Goal: Task Accomplishment & Management: Use online tool/utility

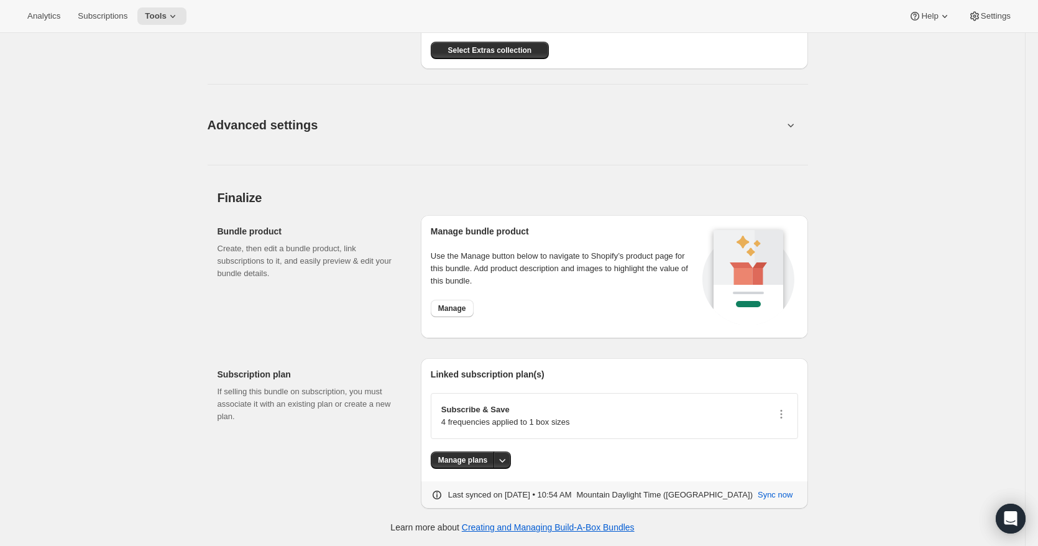
scroll to position [1163, 0]
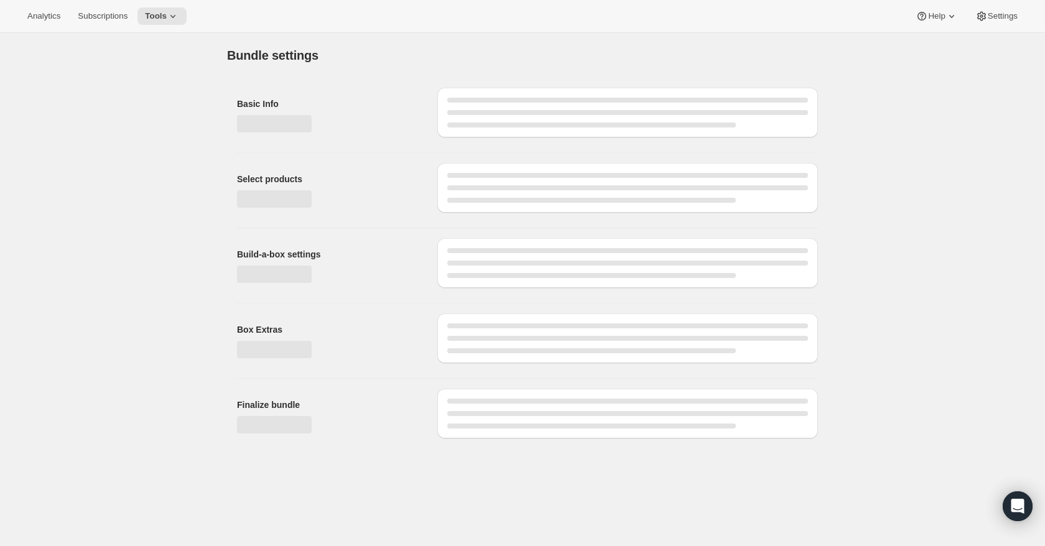
type input "FD Training Treat 4-Pack Bundle"
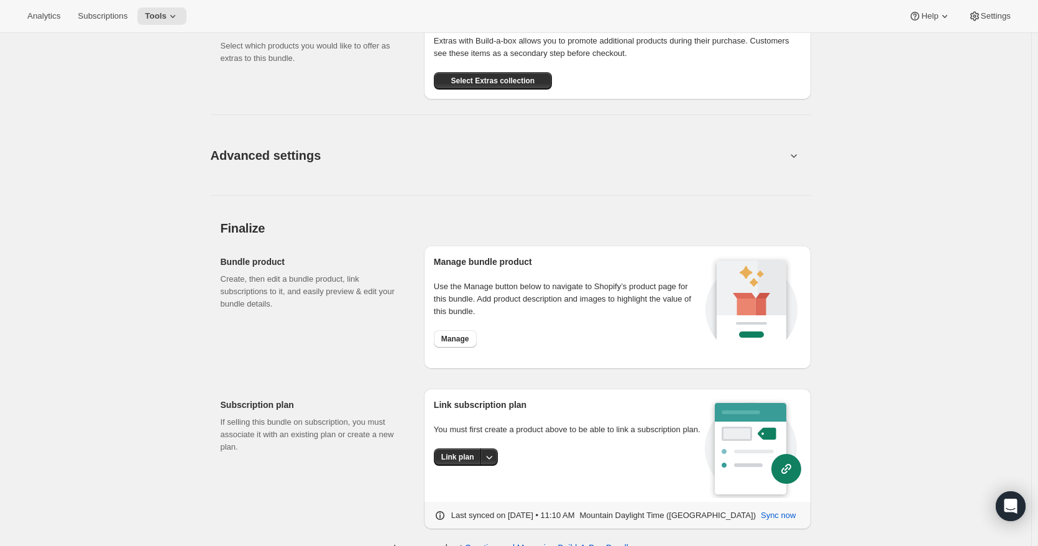
scroll to position [1153, 0]
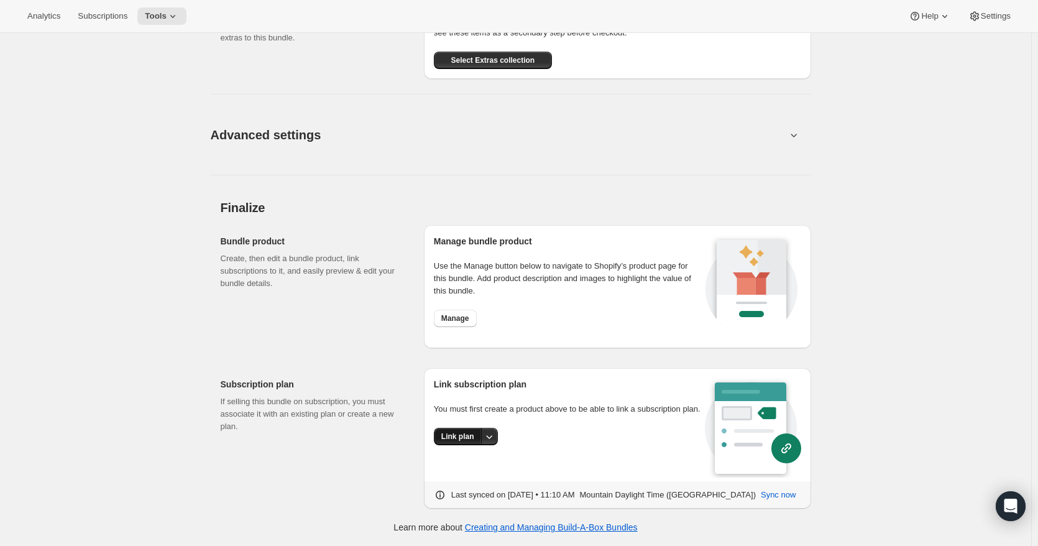
click at [463, 438] on span "Link plan" at bounding box center [457, 436] width 33 height 10
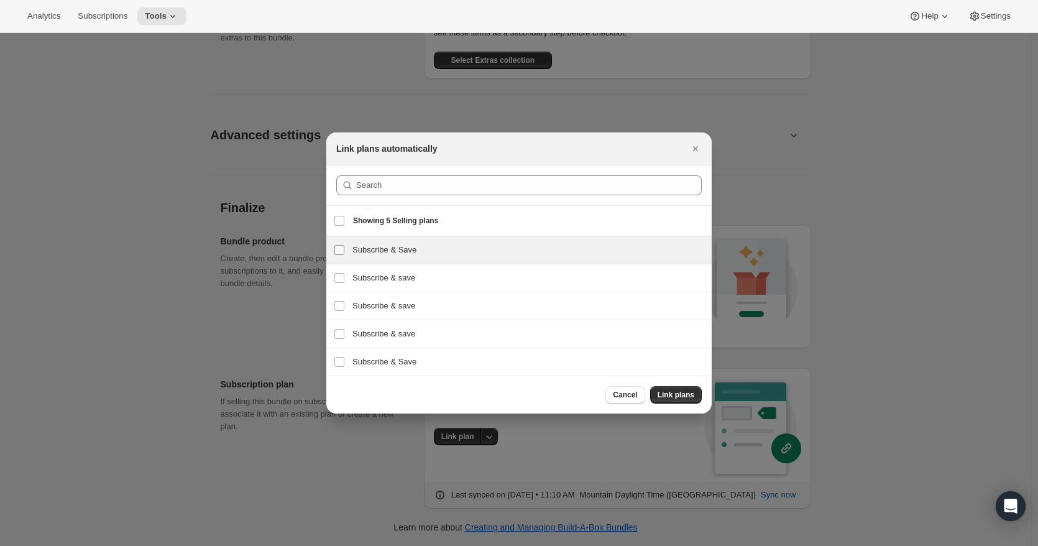
click at [339, 250] on input "Subscribe & Save" at bounding box center [339, 250] width 10 height 10
checkbox input "true"
click at [673, 396] on span "Link plans" at bounding box center [676, 395] width 37 height 10
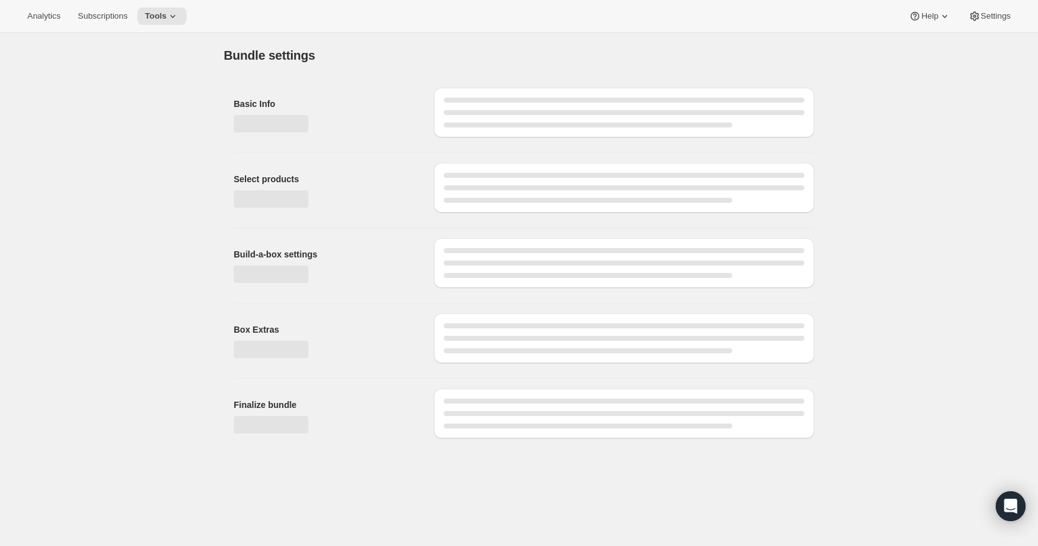
type input "FD Training Treat 4-Pack Bundle"
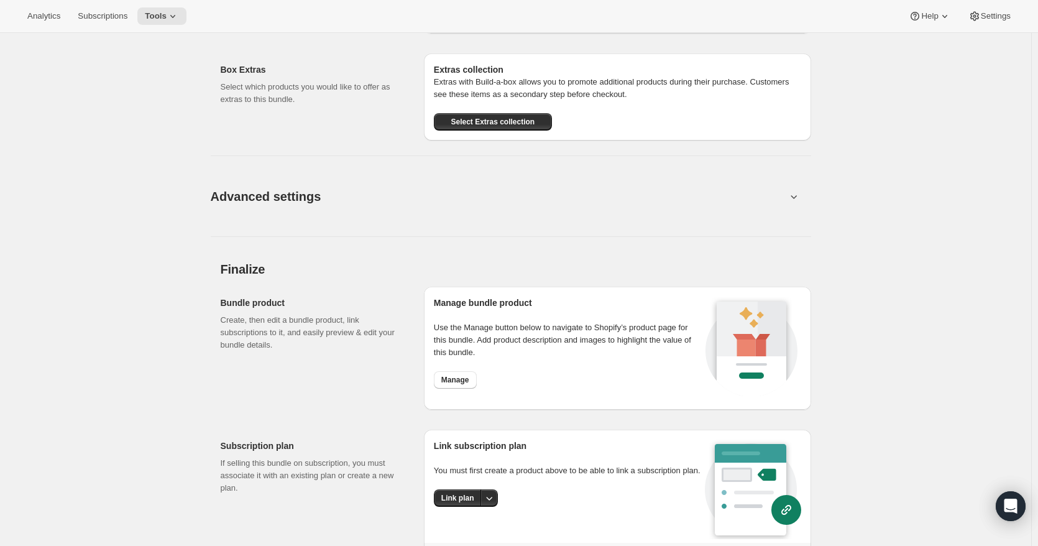
scroll to position [1153, 0]
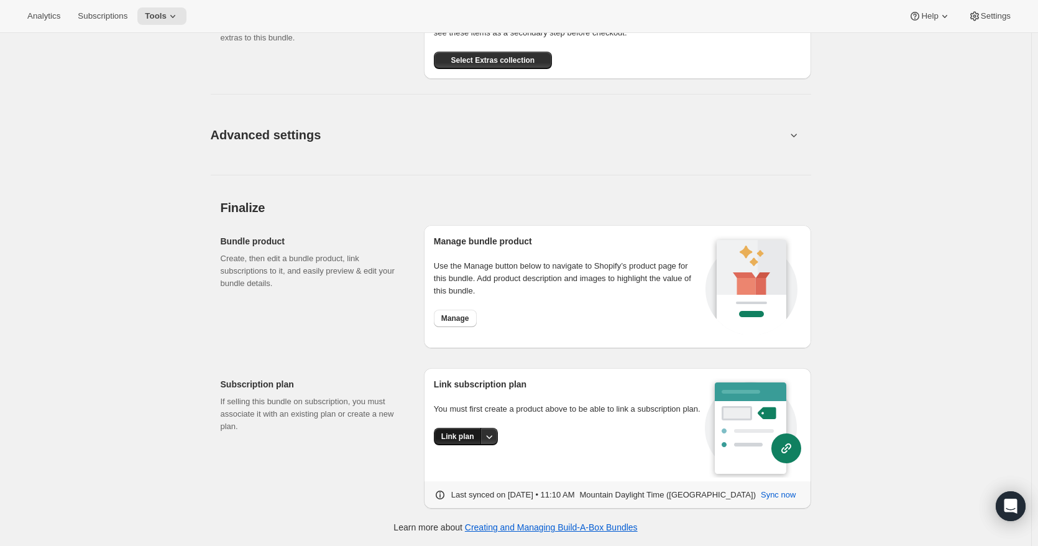
click at [458, 436] on span "Link plan" at bounding box center [457, 436] width 33 height 10
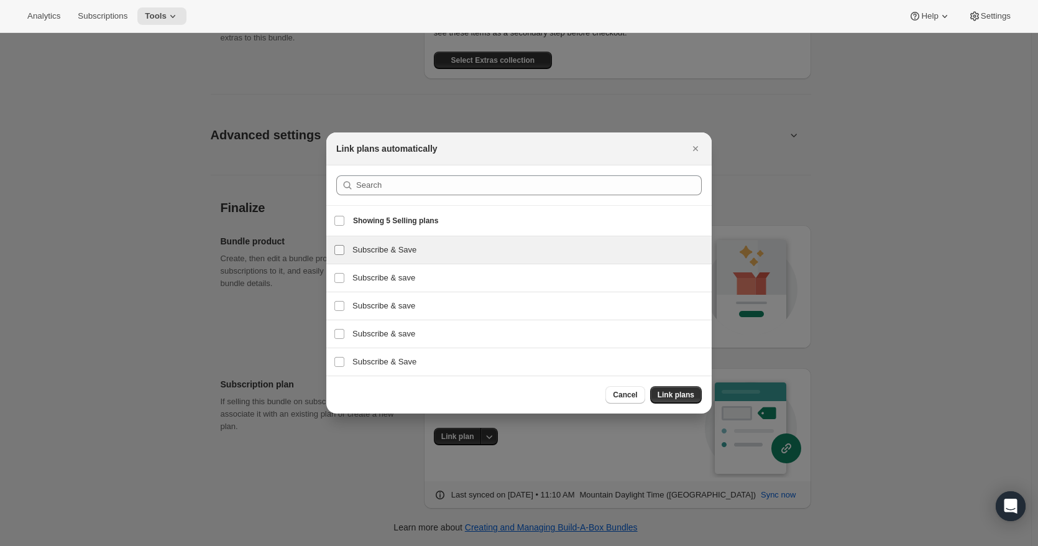
click at [341, 251] on input "Subscribe & Save" at bounding box center [339, 250] width 10 height 10
checkbox input "true"
click at [671, 395] on span "Link plans" at bounding box center [676, 395] width 37 height 10
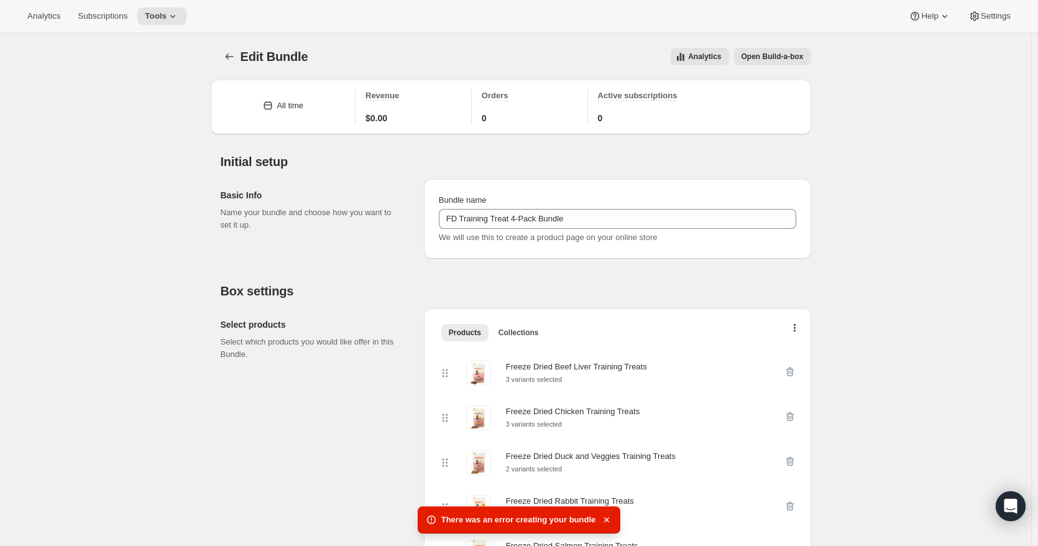
click at [558, 524] on span "There was an error creating your bundle" at bounding box center [518, 520] width 155 height 12
click at [604, 522] on icon "button" at bounding box center [607, 520] width 12 height 12
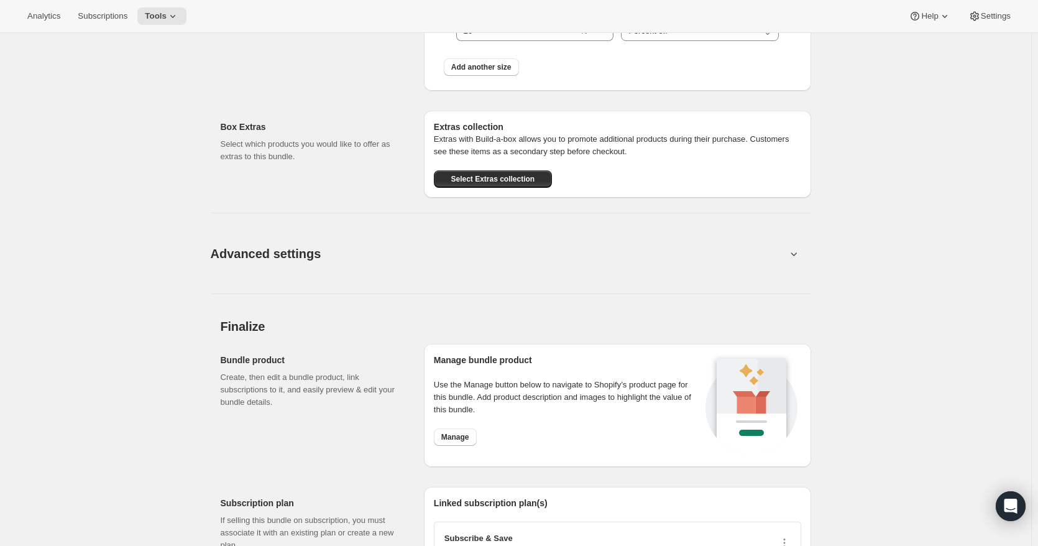
scroll to position [1101, 0]
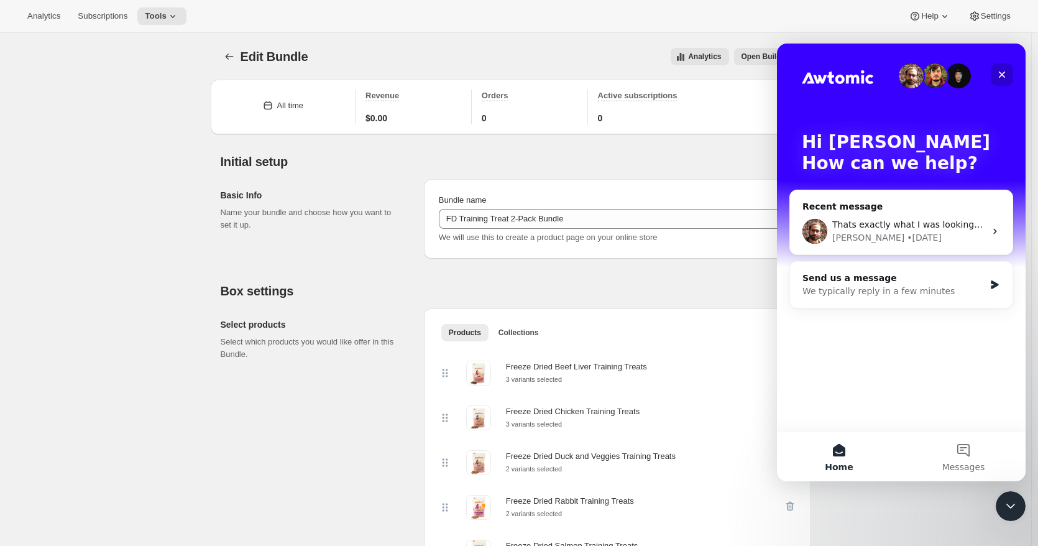
click at [1003, 74] on icon "Close" at bounding box center [1002, 75] width 10 height 10
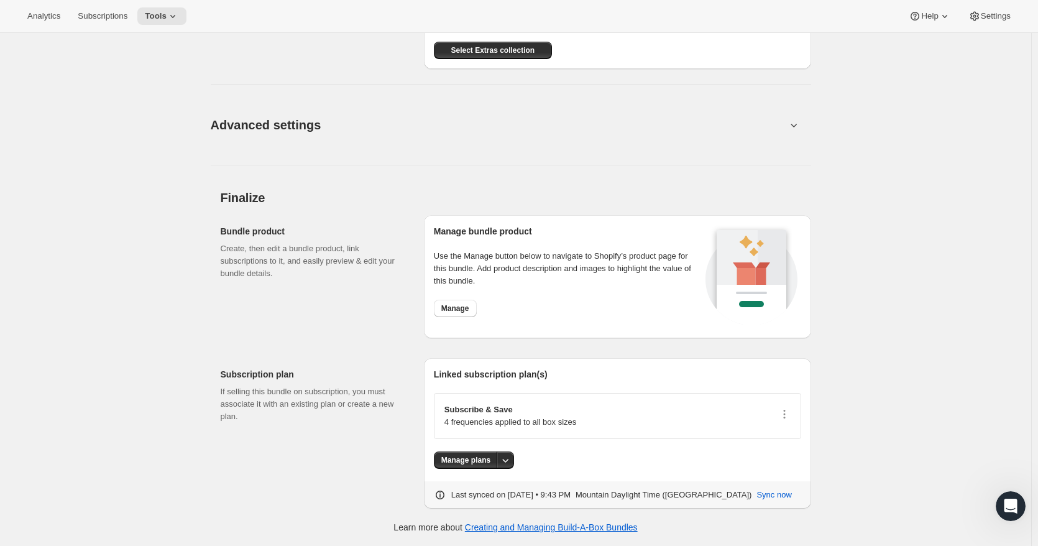
scroll to position [1163, 0]
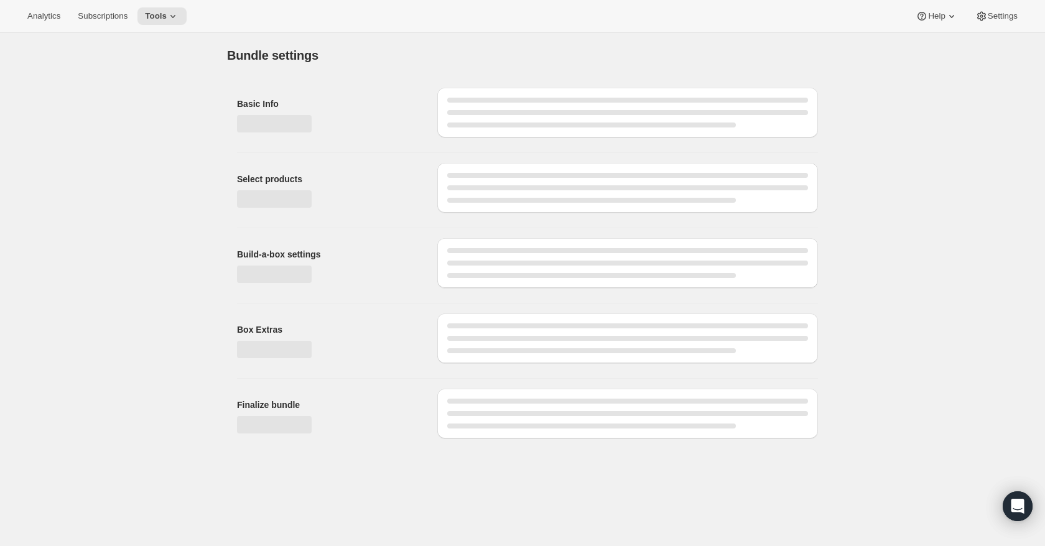
type input "FD Training Treat 2-Pack Bundle"
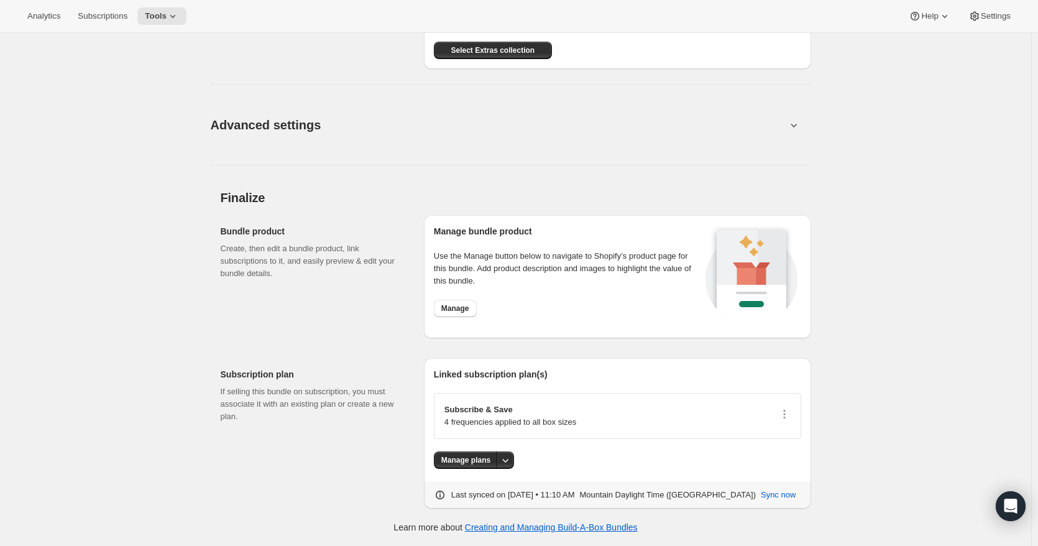
scroll to position [1163, 0]
click at [174, 14] on icon at bounding box center [173, 16] width 12 height 12
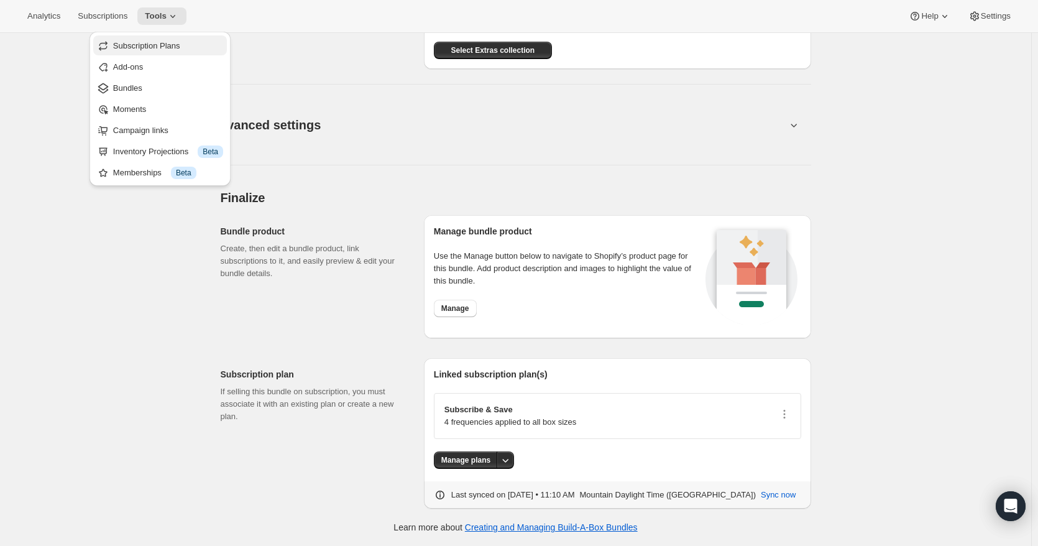
click at [175, 41] on span "Subscription Plans" at bounding box center [146, 45] width 67 height 9
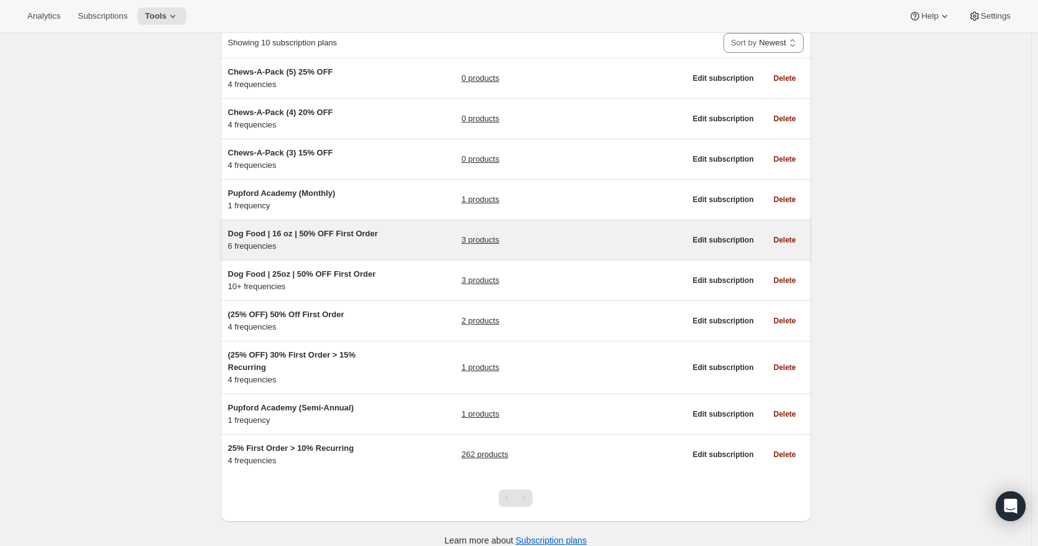
scroll to position [98, 0]
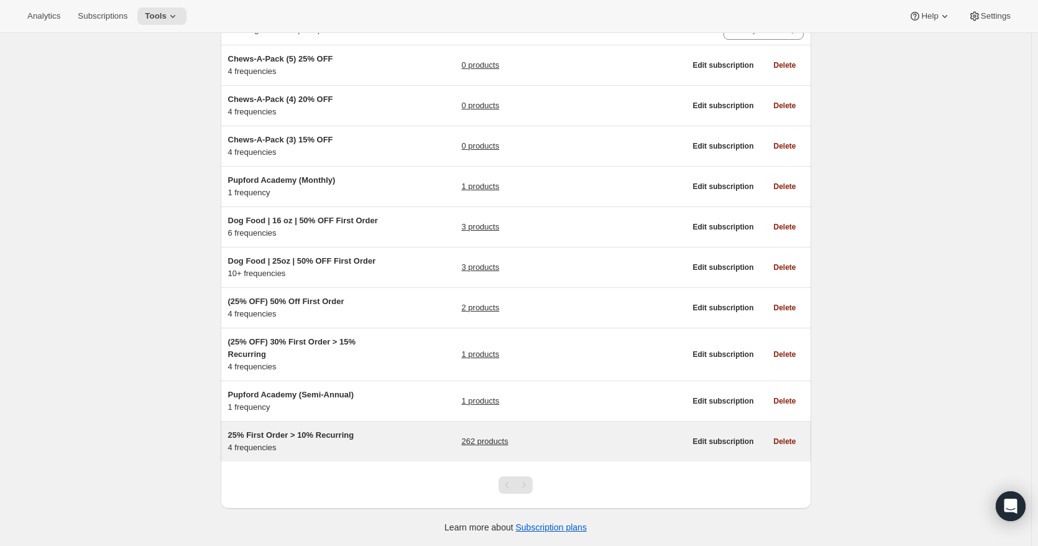
click at [497, 446] on link "262 products" at bounding box center [484, 441] width 47 height 12
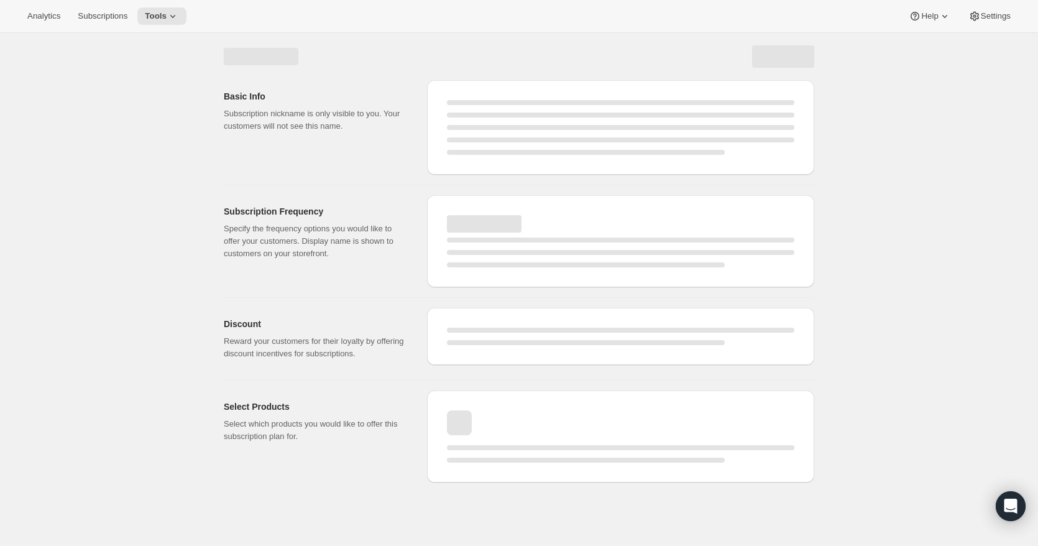
select select "WEEK"
select select "MONTH"
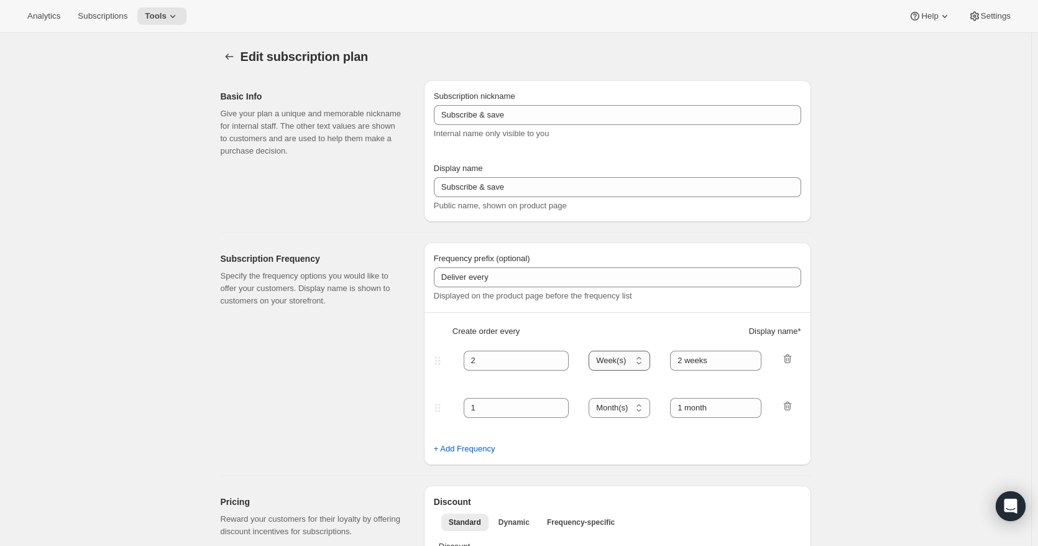
type input "25% First Order > 10% Recurring"
type input "Subscribe & Save"
select select "WEEK"
select select "MONTH"
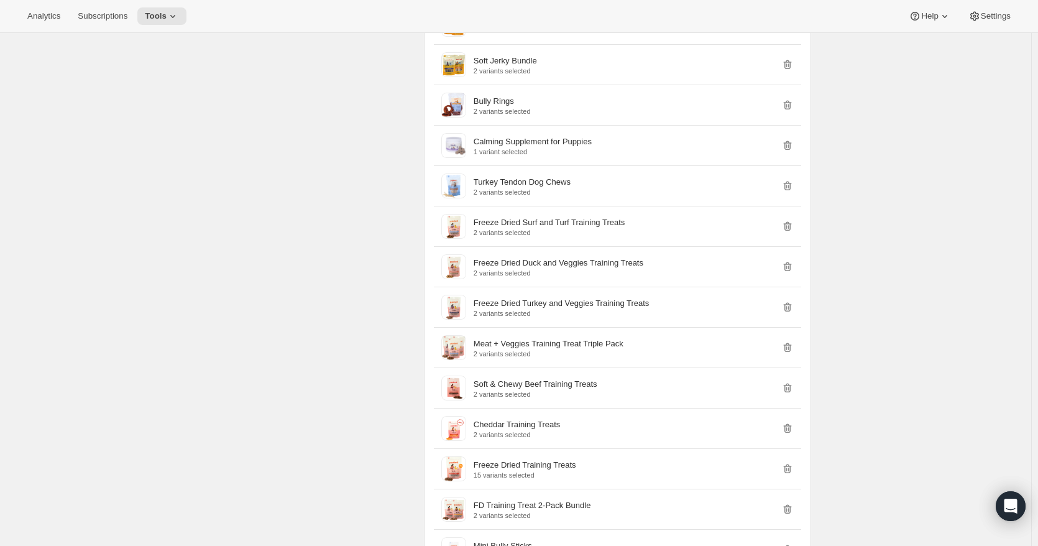
scroll to position [4725, 0]
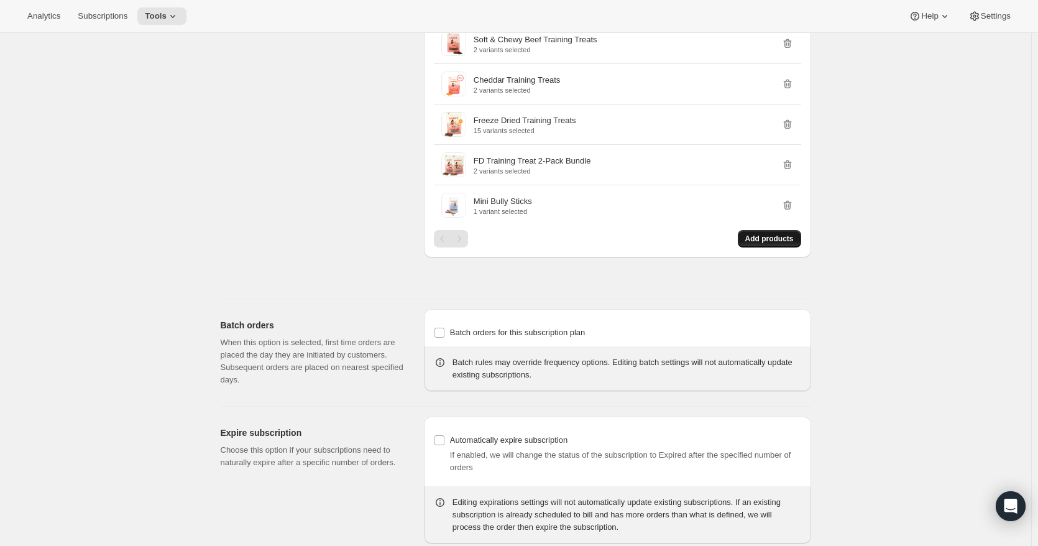
click at [767, 237] on span "Add products" at bounding box center [769, 239] width 48 height 10
